Goal: Task Accomplishment & Management: Complete application form

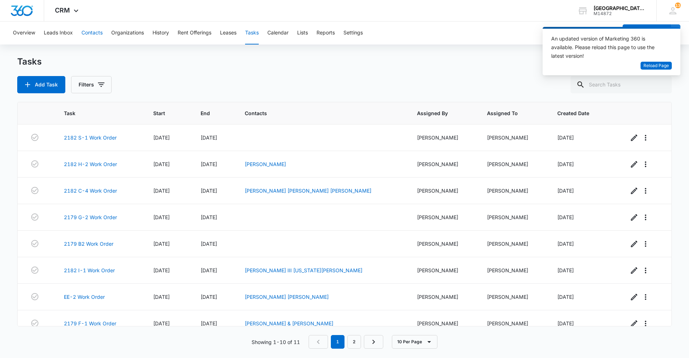
click at [83, 31] on button "Contacts" at bounding box center [92, 33] width 21 height 23
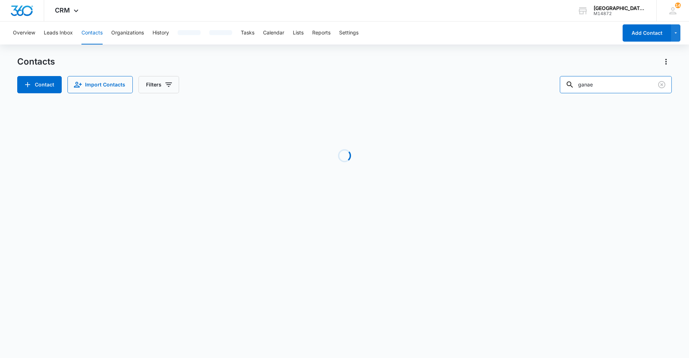
drag, startPoint x: 608, startPoint y: 85, endPoint x: 550, endPoint y: 91, distance: 58.8
click at [550, 91] on div "Contact Import Contacts Filters ganae" at bounding box center [344, 84] width 655 height 17
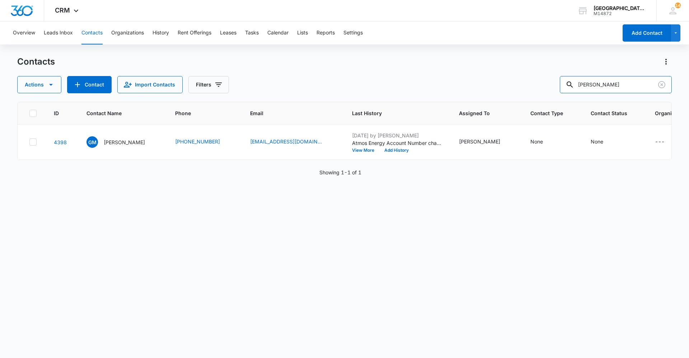
type input "[PERSON_NAME]"
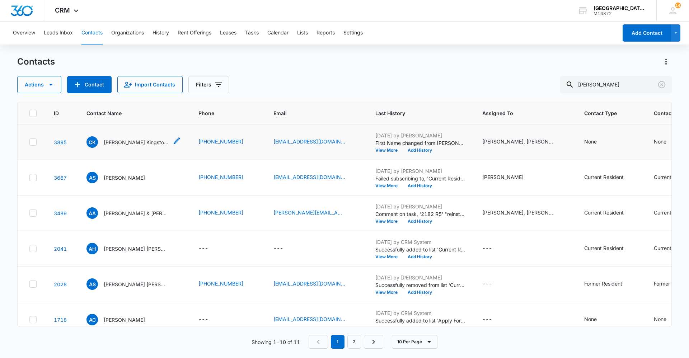
click at [149, 139] on p "[PERSON_NAME] Kingston [PERSON_NAME]" at bounding box center [136, 143] width 65 height 8
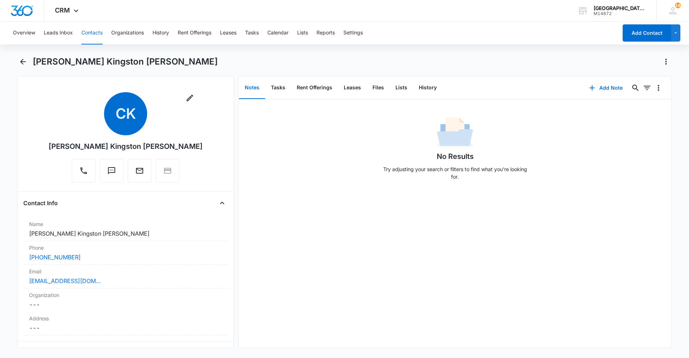
drag, startPoint x: 169, startPoint y: 141, endPoint x: 144, endPoint y: 139, distance: 25.2
drag, startPoint x: 144, startPoint y: 139, endPoint x: 451, endPoint y: 229, distance: 320.2
click at [451, 229] on div "No Results Try adjusting your search or filters to find what you’re looking for." at bounding box center [455, 223] width 433 height 248
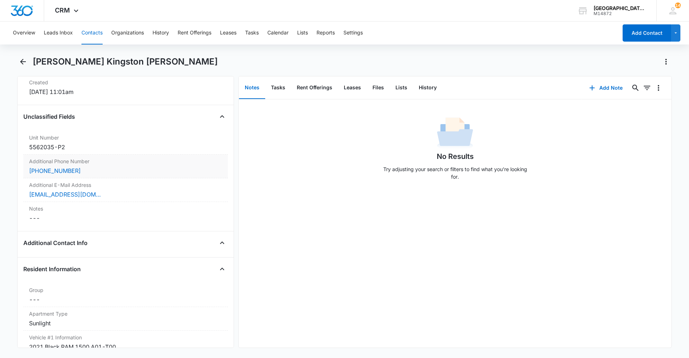
scroll to position [503, 0]
click at [104, 173] on div "(970) 397-7769" at bounding box center [125, 169] width 193 height 9
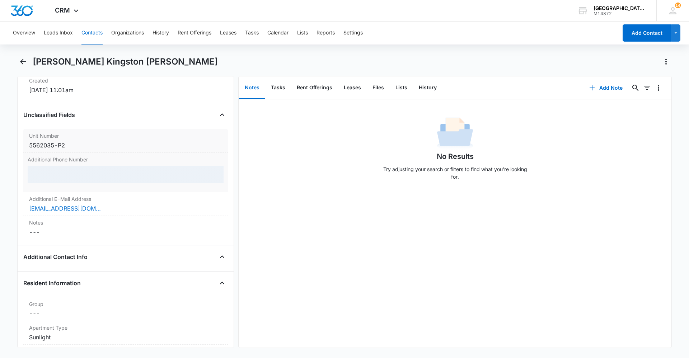
click at [107, 146] on div "5562035-P2" at bounding box center [125, 145] width 193 height 9
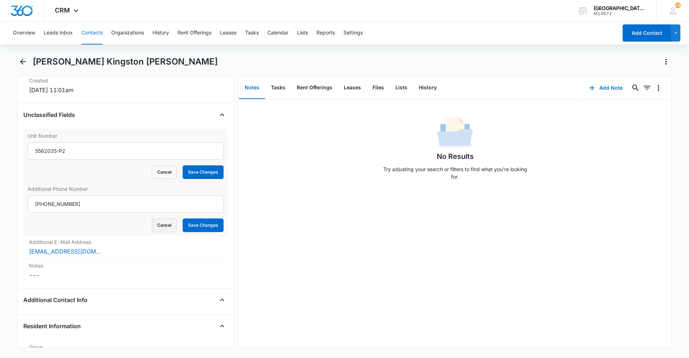
click at [162, 219] on button "Cancel" at bounding box center [164, 226] width 25 height 14
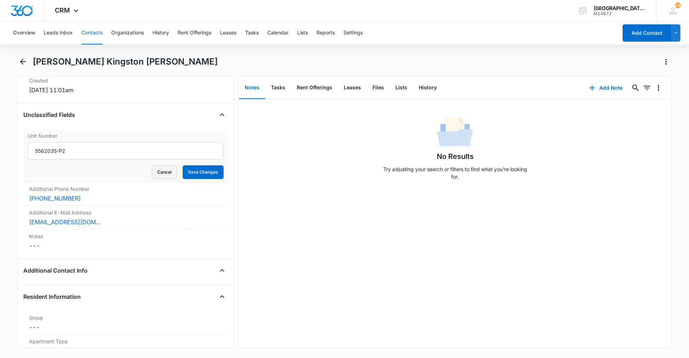
click at [154, 169] on button "Cancel" at bounding box center [164, 173] width 25 height 14
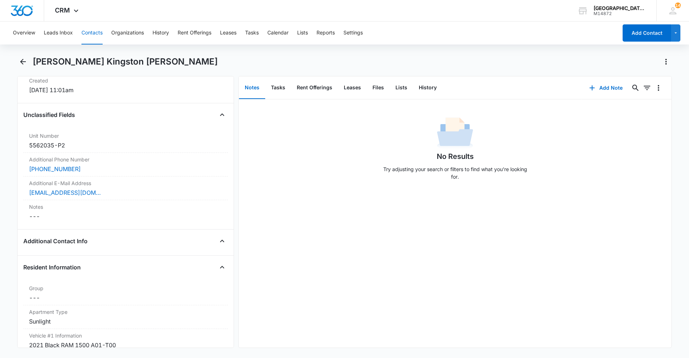
click at [38, 56] on h1 "Carrington Kingston Aaron Lichtenberg" at bounding box center [125, 61] width 185 height 11
click at [22, 61] on icon "Back" at bounding box center [23, 62] width 6 height 6
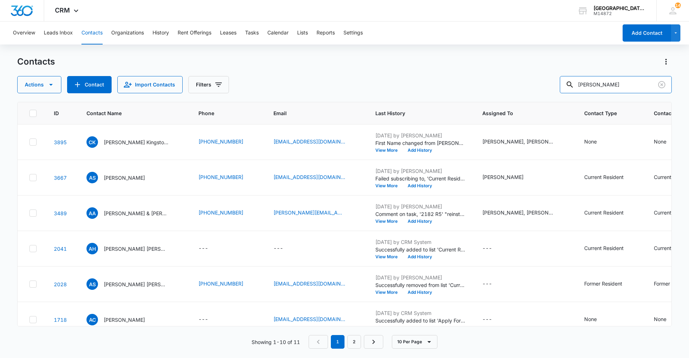
drag, startPoint x: 606, startPoint y: 85, endPoint x: 508, endPoint y: 84, distance: 97.7
click at [517, 89] on div "Actions Contact Import Contacts Filters aaron" at bounding box center [344, 84] width 655 height 17
type input "2035 u-8"
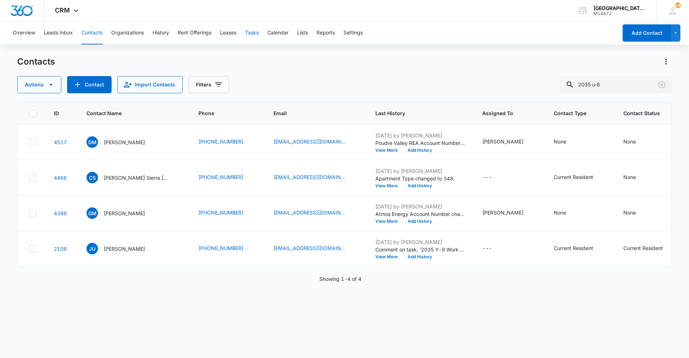
click at [259, 32] on button "Tasks" at bounding box center [252, 33] width 14 height 23
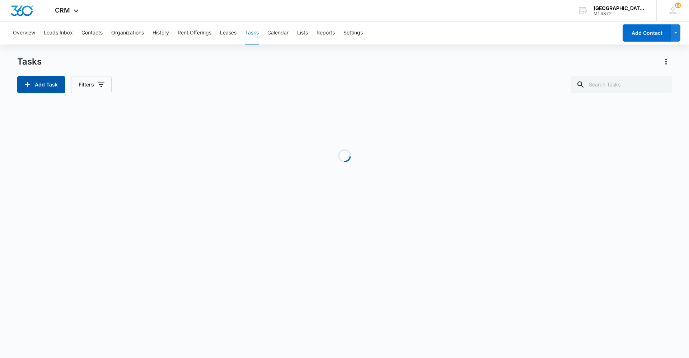
click at [50, 81] on button "Add Task" at bounding box center [41, 84] width 48 height 17
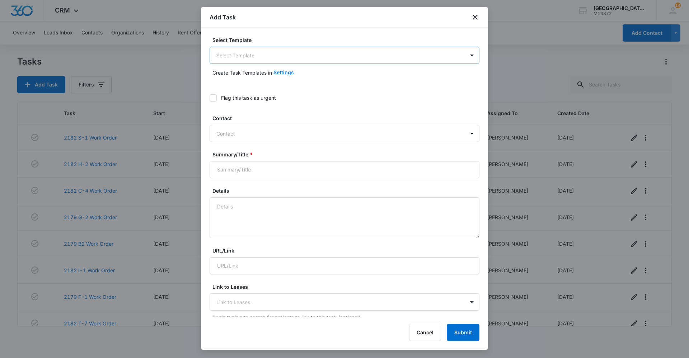
click at [280, 52] on body "CRM Apps Reputation Websites Forms CRM Email Social Content Ads Intelligence Fi…" at bounding box center [344, 179] width 689 height 358
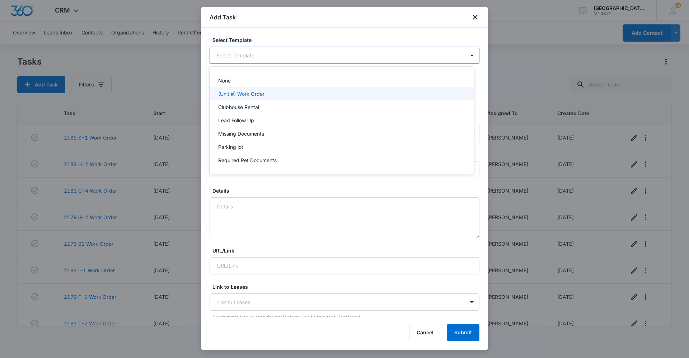
click at [262, 93] on p "(Unit #) Work Order" at bounding box center [241, 94] width 46 height 8
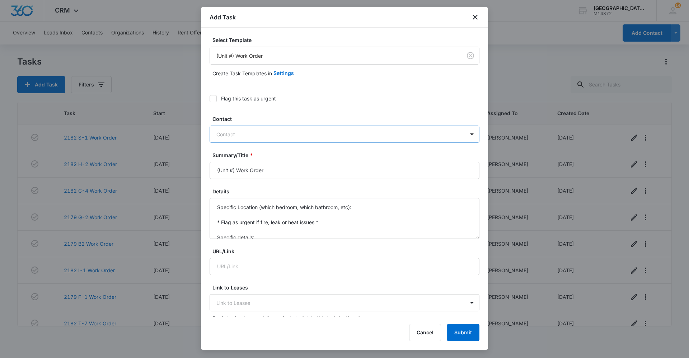
click at [235, 130] on div at bounding box center [341, 134] width 248 height 9
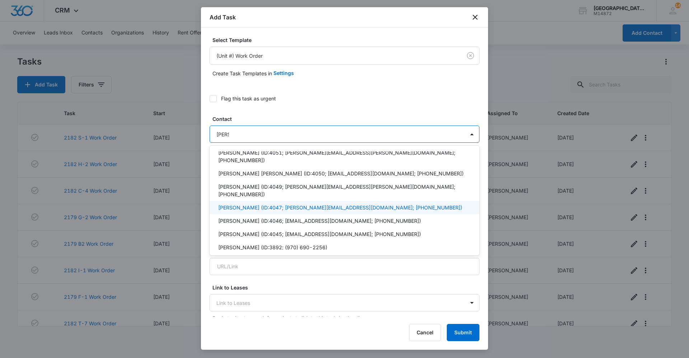
scroll to position [251, 0]
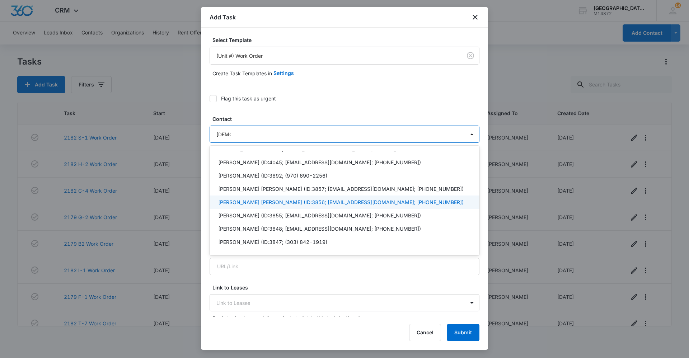
type input "christi"
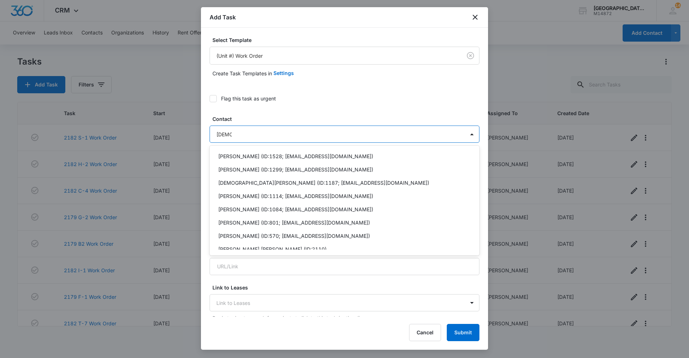
scroll to position [0, 0]
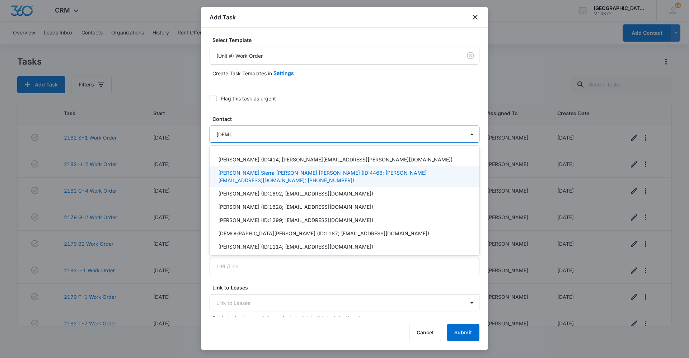
click at [269, 171] on p "Christina Shurtz Sierra Shurtz Shane Shurtz (ID:4468; chrisshurtz@hotmail.com; …" at bounding box center [343, 176] width 251 height 15
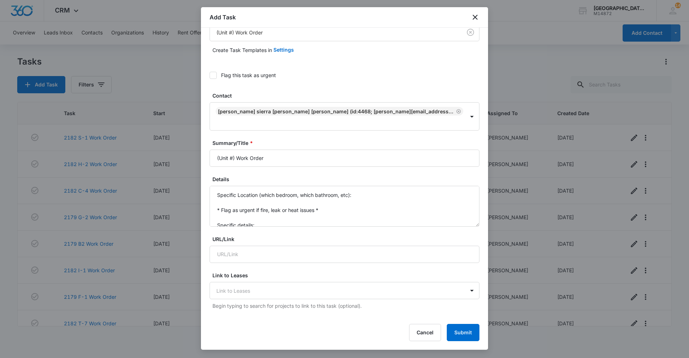
scroll to position [36, 0]
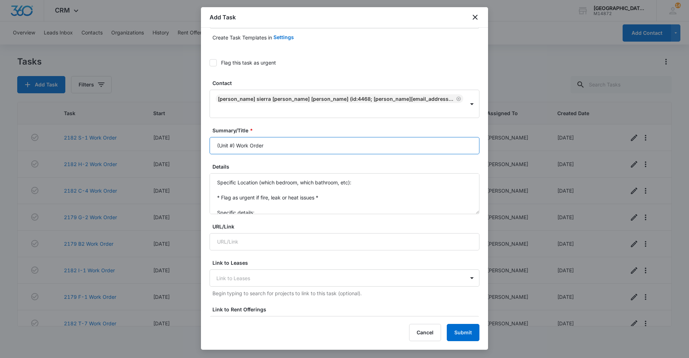
drag, startPoint x: 235, startPoint y: 143, endPoint x: 166, endPoint y: 145, distance: 69.0
click at [166, 145] on body "CRM Apps Reputation Websites Forms CRM Email Social Content Ads Intelligence Fi…" at bounding box center [344, 179] width 689 height 358
type input "2035 U-8 Work Order"
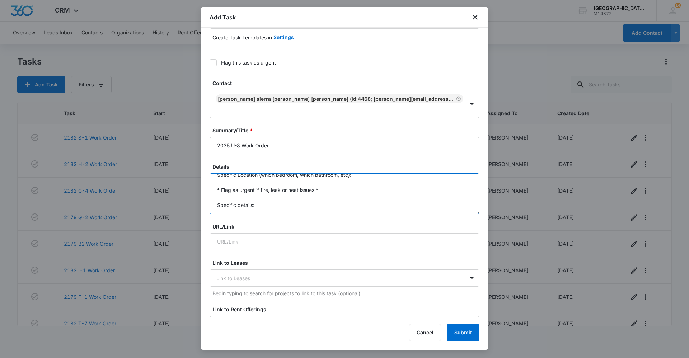
drag, startPoint x: 217, startPoint y: 183, endPoint x: 277, endPoint y: 226, distance: 74.6
click at [277, 226] on form "Select Template (Unit #) Work Order Create Task Templates in Settings Flag this…" at bounding box center [345, 333] width 270 height 666
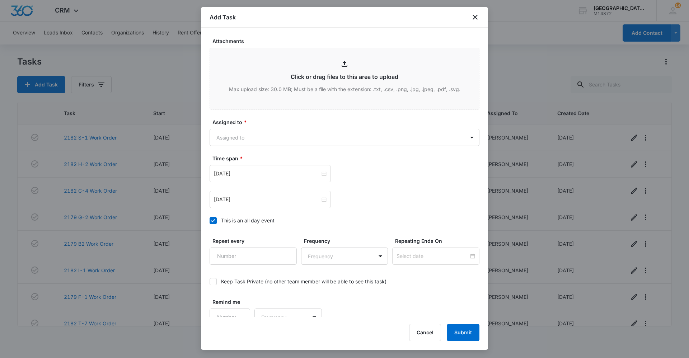
scroll to position [385, 0]
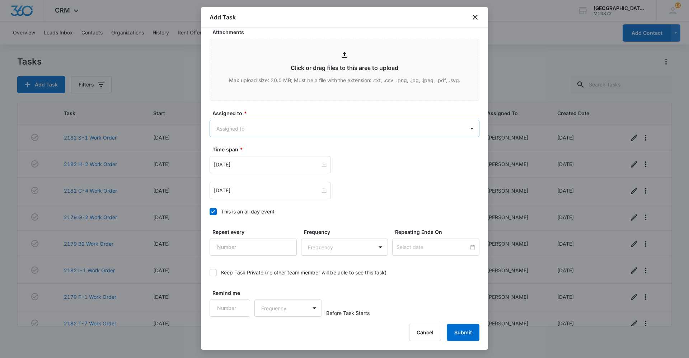
type textarea "The master bathroom door and 2nd bedroom door do not latch when they are closed…"
click at [279, 129] on body "CRM Apps Reputation Websites Forms CRM Email Social Content Ads Intelligence Fi…" at bounding box center [344, 179] width 689 height 358
type input "jo"
click at [267, 155] on div "[PERSON_NAME]" at bounding box center [341, 154] width 246 height 8
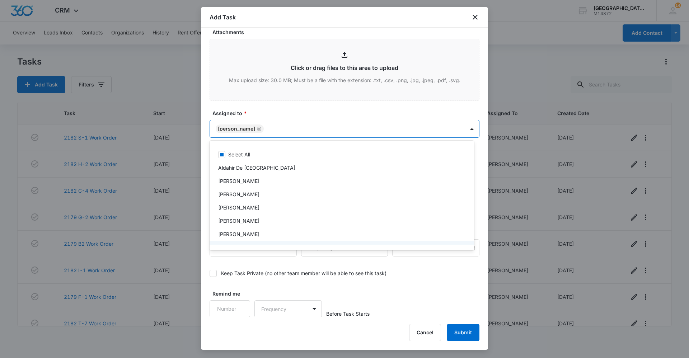
click at [382, 281] on div at bounding box center [344, 179] width 689 height 358
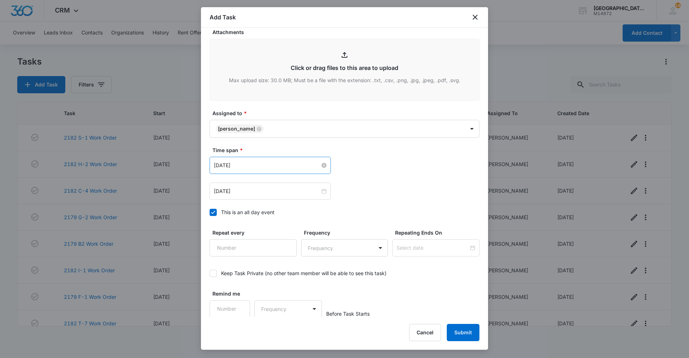
click at [305, 163] on input "Feb 16, 2023" at bounding box center [267, 166] width 106 height 8
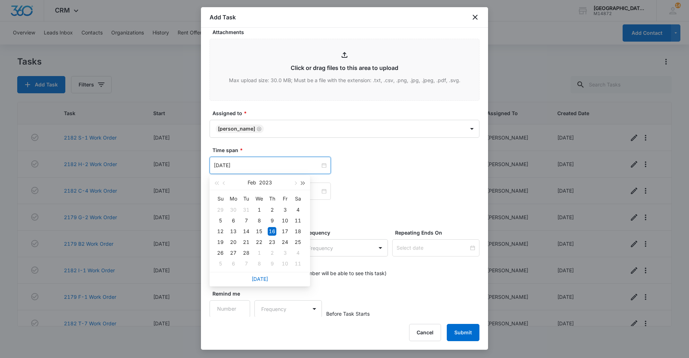
click at [307, 186] on button "button" at bounding box center [303, 183] width 8 height 14
click at [296, 185] on button "button" at bounding box center [295, 183] width 8 height 14
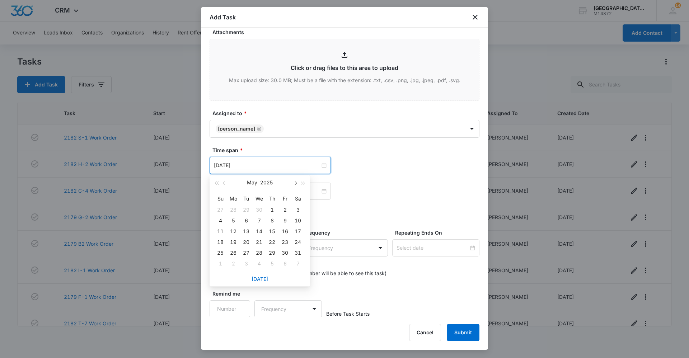
click at [296, 185] on button "button" at bounding box center [295, 183] width 8 height 14
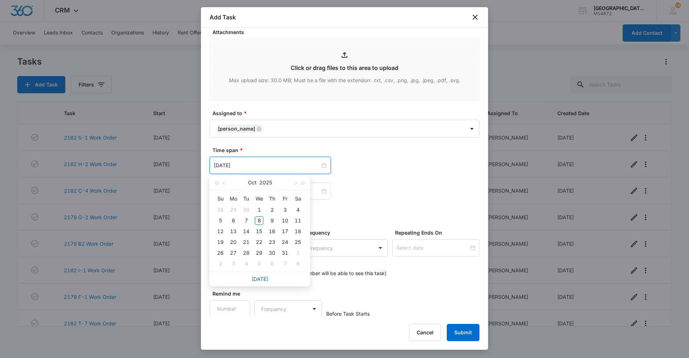
type input "Oct 8, 2025"
click at [259, 224] on div "8" at bounding box center [259, 221] width 9 height 9
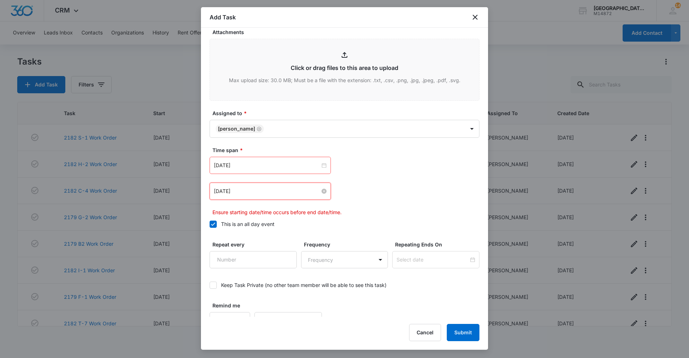
click at [266, 194] on input "Feb 16, 2023" at bounding box center [267, 191] width 106 height 8
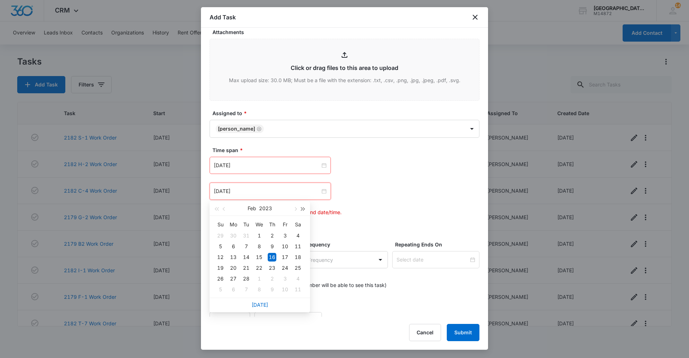
click at [302, 209] on span "button" at bounding box center [304, 210] width 4 height 4
click at [297, 209] on button "button" at bounding box center [295, 208] width 8 height 14
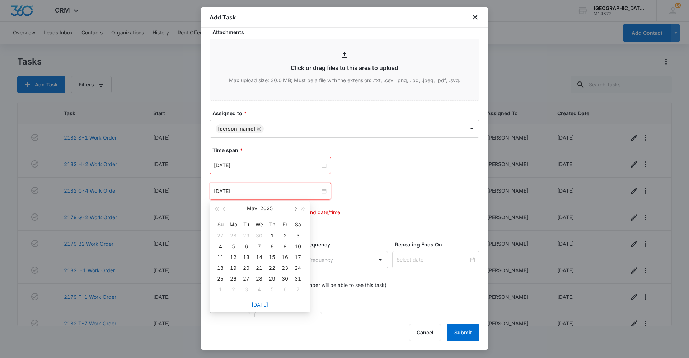
click at [297, 209] on button "button" at bounding box center [295, 208] width 8 height 14
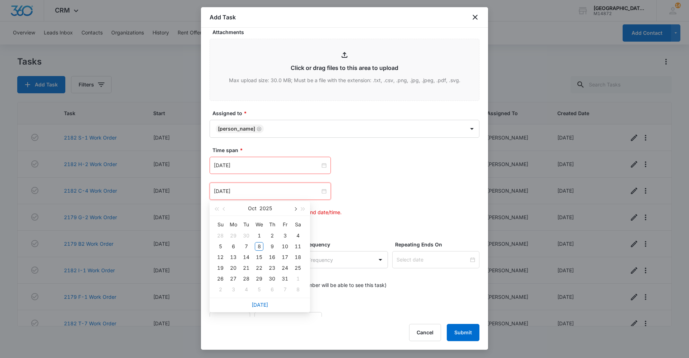
click at [297, 209] on button "button" at bounding box center [295, 208] width 8 height 14
click at [225, 209] on span "button" at bounding box center [225, 210] width 4 height 4
type input "Oct 15, 2025"
click at [259, 257] on div "15" at bounding box center [259, 257] width 9 height 9
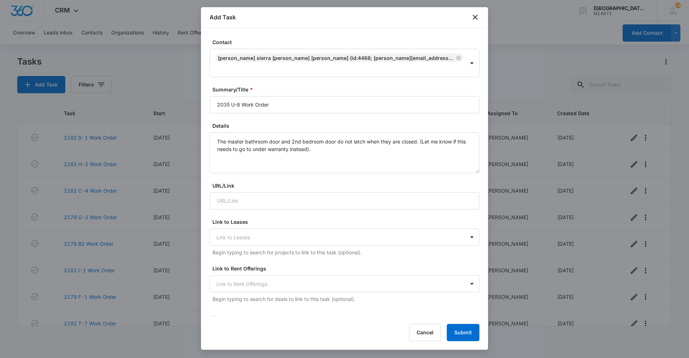
scroll to position [0, 0]
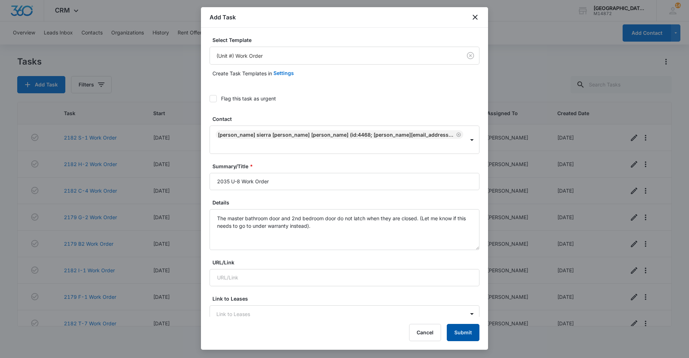
drag, startPoint x: 471, startPoint y: 328, endPoint x: 475, endPoint y: 282, distance: 46.2
click at [471, 327] on button "Submit" at bounding box center [463, 332] width 33 height 17
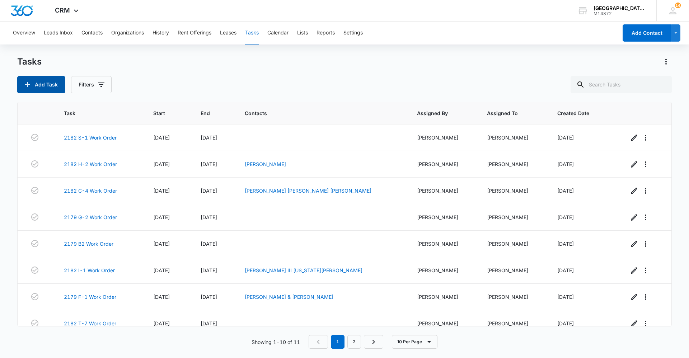
click at [17, 76] on button "Add Task" at bounding box center [41, 84] width 48 height 17
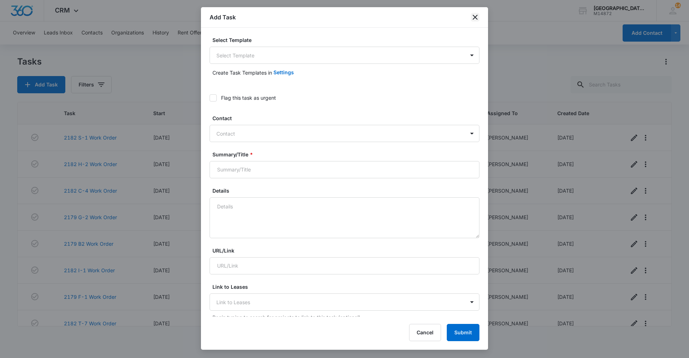
click at [475, 17] on icon "close" at bounding box center [475, 17] width 5 height 5
